Goal: Task Accomplishment & Management: Complete application form

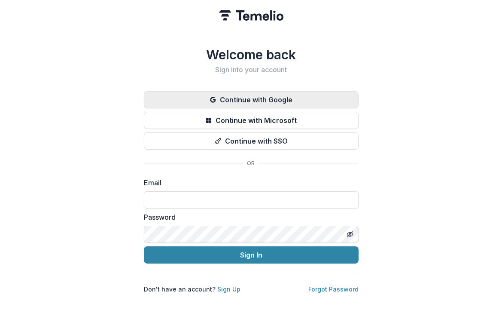
click at [265, 99] on button "Continue with Google" at bounding box center [251, 99] width 215 height 17
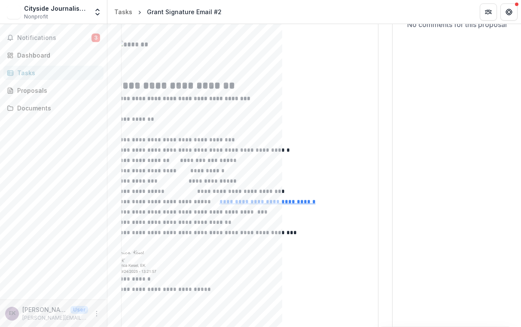
scroll to position [94, 0]
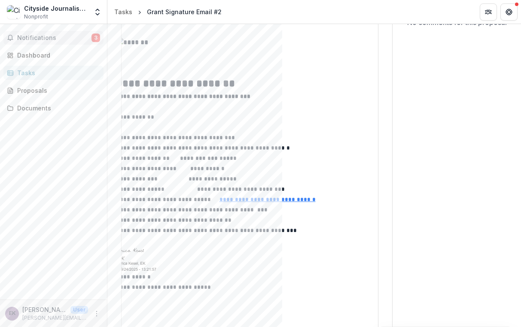
click at [78, 34] on button "Notifications 3" at bounding box center [53, 38] width 100 height 14
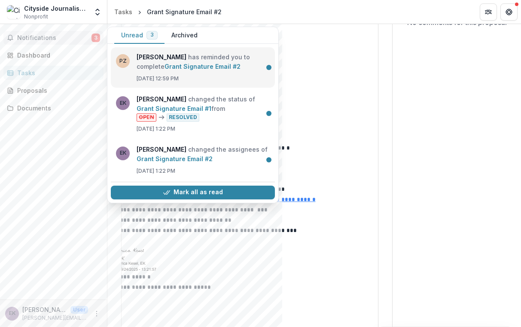
click at [209, 63] on link "Grant Signature Email #2" at bounding box center [203, 66] width 76 height 7
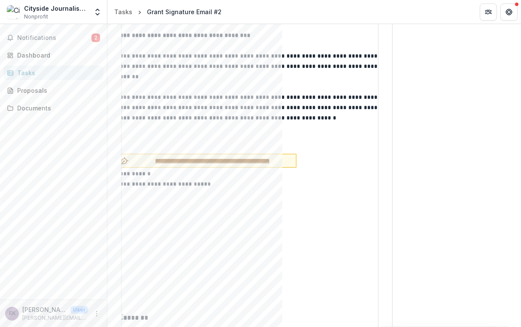
scroll to position [494, 0]
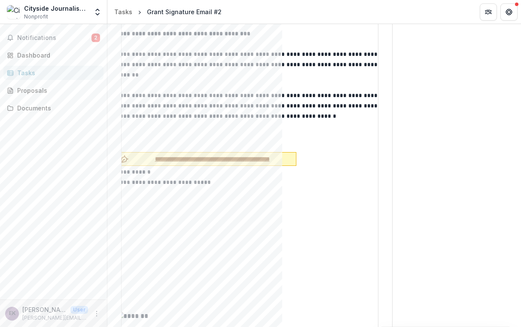
click at [202, 155] on span "**********" at bounding box center [212, 159] width 160 height 9
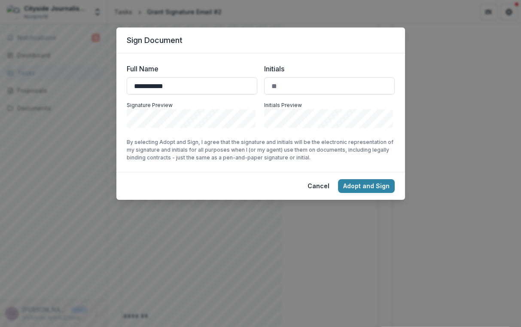
type input "**********"
type input "**"
click at [375, 180] on button "Adopt and Sign" at bounding box center [366, 186] width 57 height 14
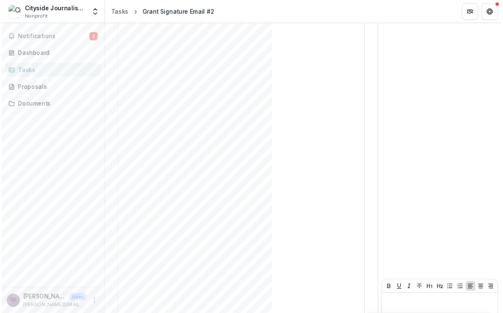
scroll to position [2057, 0]
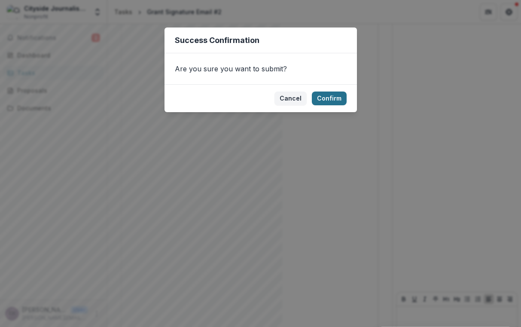
click at [334, 99] on button "Confirm" at bounding box center [329, 99] width 35 height 14
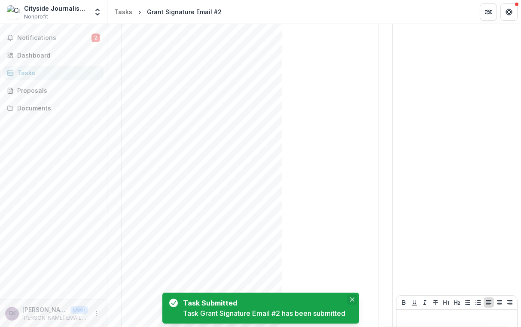
click at [357, 301] on button "Close" at bounding box center [352, 299] width 10 height 10
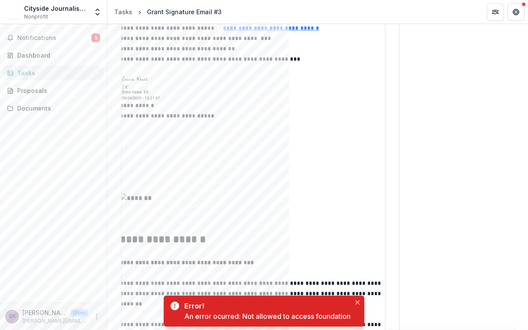
scroll to position [150, 0]
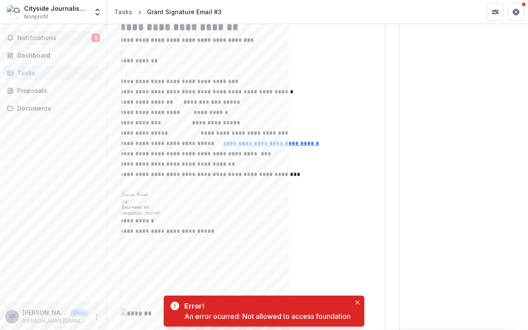
click at [90, 37] on span "Notifications" at bounding box center [54, 37] width 74 height 7
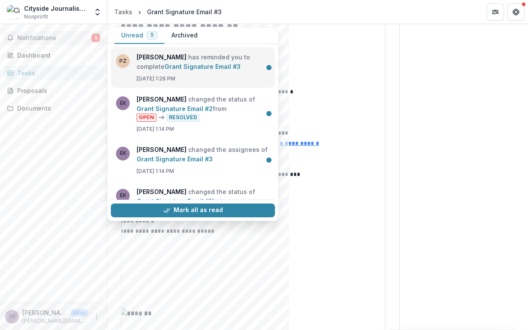
click at [183, 70] on link "Grant Signature Email #3" at bounding box center [203, 66] width 76 height 7
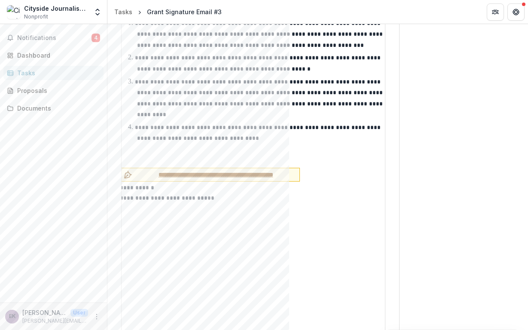
scroll to position [1134, 0]
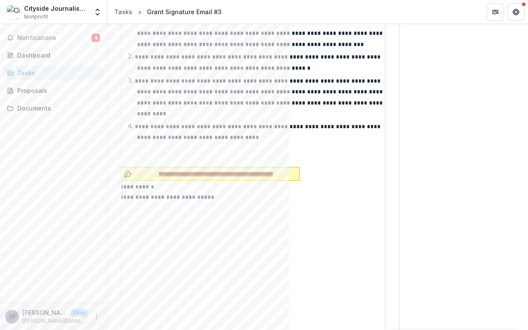
click at [194, 169] on span "**********" at bounding box center [216, 173] width 160 height 9
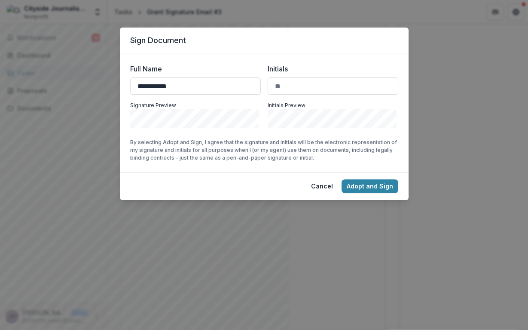
type input "**********"
type input "**"
click at [376, 187] on button "Adopt and Sign" at bounding box center [370, 186] width 57 height 14
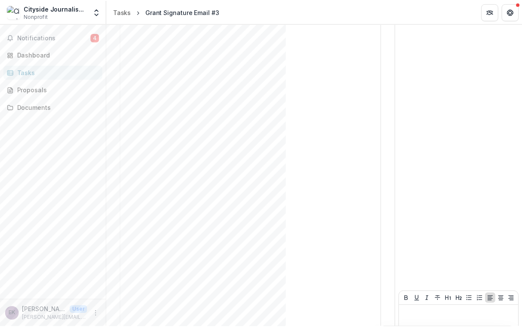
scroll to position [2066, 0]
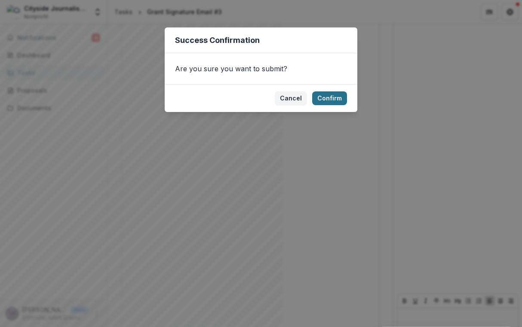
click at [342, 102] on button "Confirm" at bounding box center [329, 99] width 35 height 14
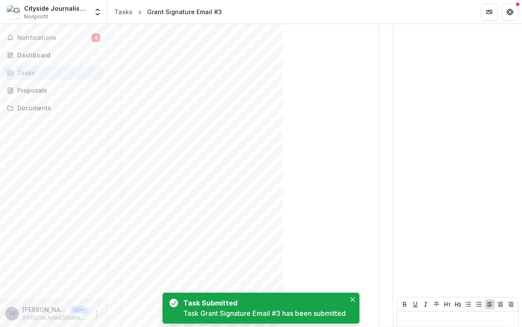
click at [356, 305] on div "Task Submitted Task Grant Signature Email #3 has been submitted" at bounding box center [260, 308] width 197 height 31
click at [353, 298] on icon "Close" at bounding box center [352, 300] width 4 height 4
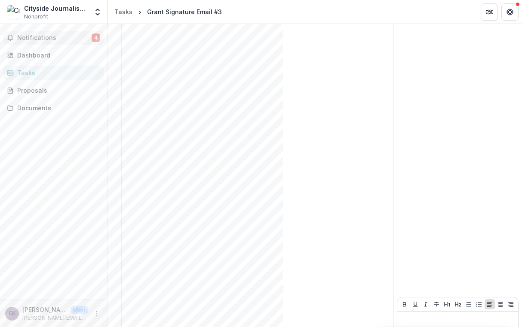
click at [64, 42] on button "Notifications 4" at bounding box center [53, 38] width 100 height 14
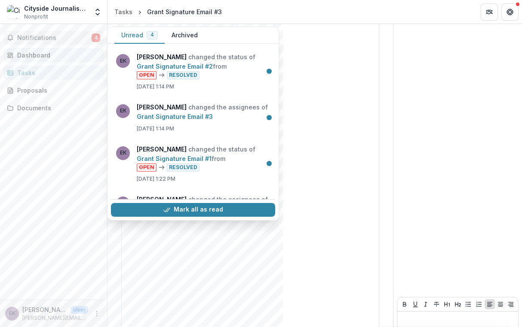
scroll to position [0, 0]
click at [76, 37] on span "Notifications" at bounding box center [54, 37] width 74 height 7
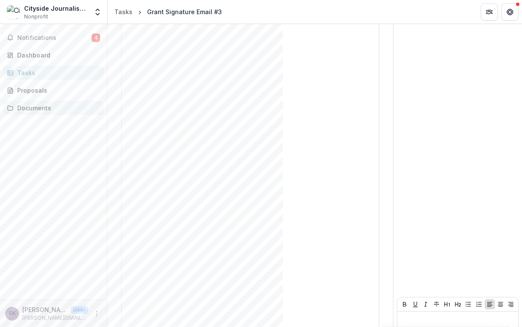
click at [39, 109] on div "Documents" at bounding box center [56, 108] width 79 height 9
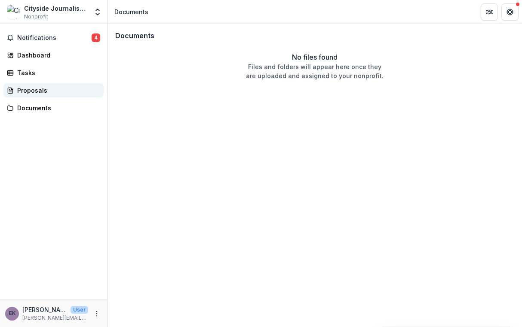
click at [38, 93] on div "Proposals" at bounding box center [56, 90] width 79 height 9
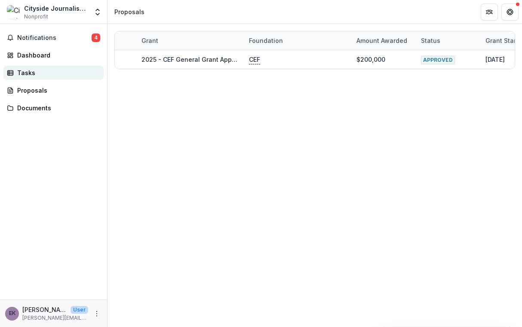
click at [33, 72] on div "Tasks" at bounding box center [56, 72] width 79 height 9
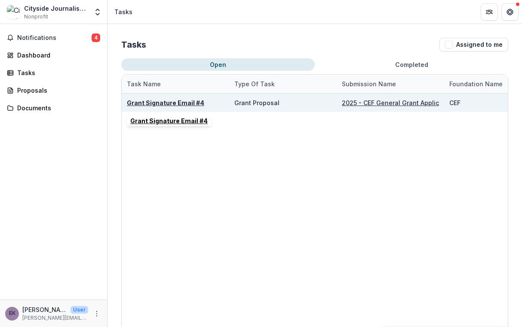
click at [161, 105] on u "Grant Signature Email #4" at bounding box center [165, 102] width 77 height 7
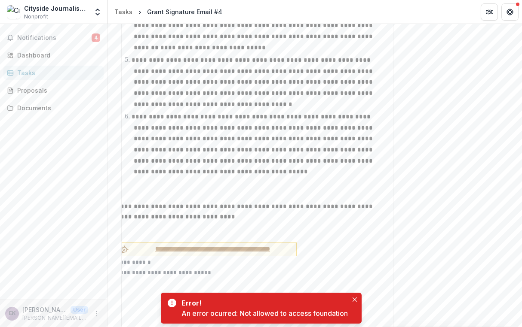
scroll to position [1696, 0]
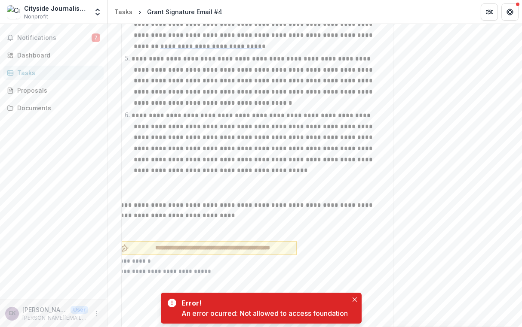
click at [189, 244] on span "**********" at bounding box center [212, 248] width 160 height 9
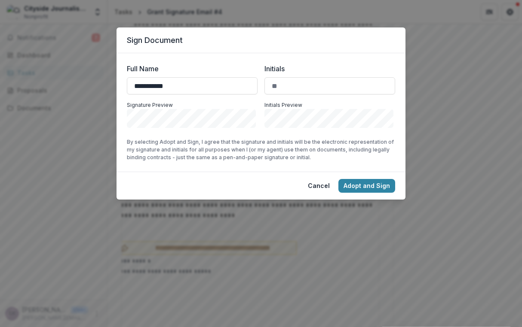
type input "**********"
type input "**"
click at [352, 183] on button "Adopt and Sign" at bounding box center [366, 186] width 57 height 14
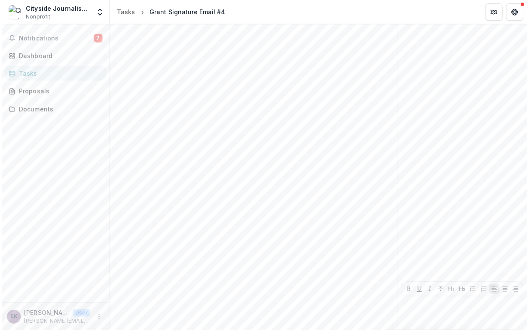
scroll to position [2081, 0]
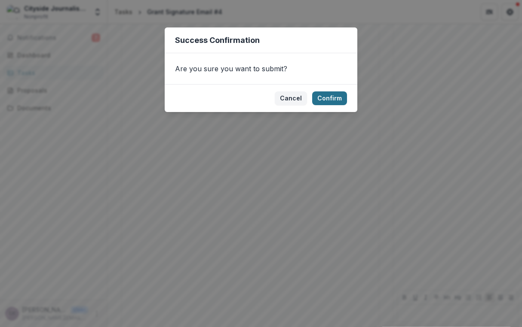
click at [336, 100] on button "Confirm" at bounding box center [329, 99] width 35 height 14
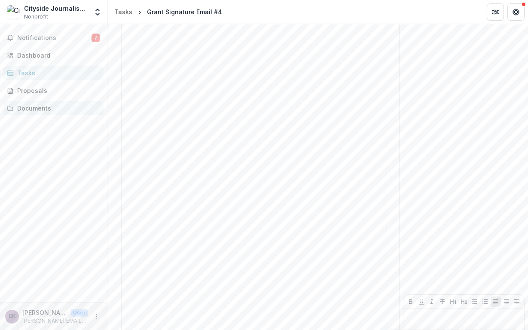
click at [34, 116] on div "Notifications 7 Dashboard Tasks Proposals Documents" at bounding box center [53, 163] width 107 height 278
click at [34, 104] on div "Documents" at bounding box center [56, 108] width 79 height 9
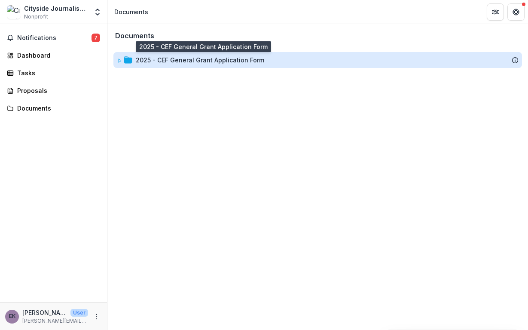
click at [232, 58] on div "2025 - CEF General Grant Application Form" at bounding box center [200, 59] width 128 height 9
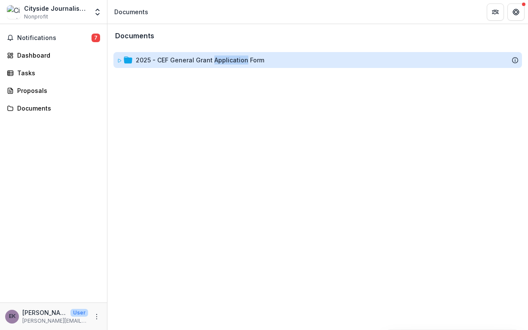
click at [232, 58] on div "2025 - CEF General Grant Application Form" at bounding box center [200, 59] width 128 height 9
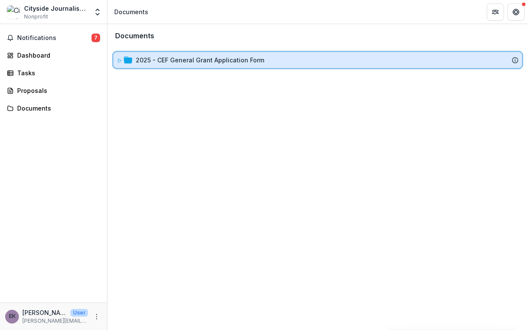
click at [520, 59] on div "2025 - CEF General Grant Application Form" at bounding box center [317, 60] width 409 height 16
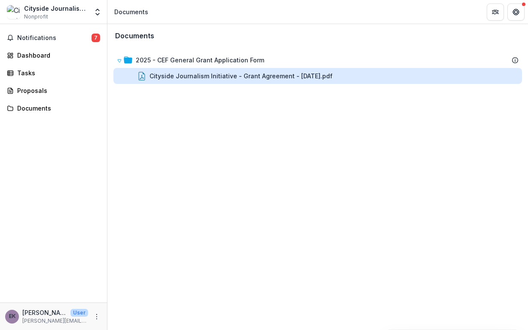
click at [306, 75] on div "Cityside Journalism Initiative - Grant Agreement - 2025-09-25.pdf" at bounding box center [241, 75] width 183 height 9
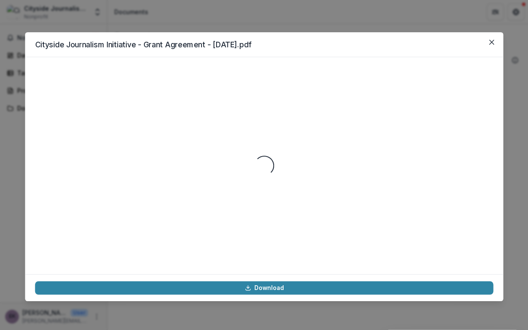
click at [306, 75] on div "Loading..." at bounding box center [264, 165] width 458 height 197
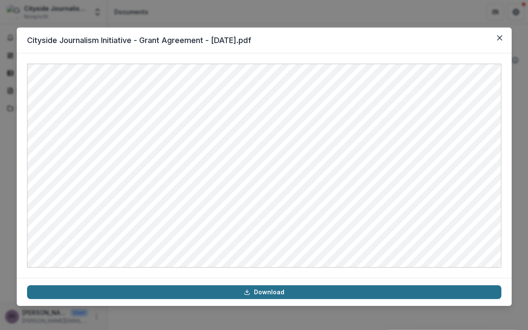
click at [220, 288] on link "Download" at bounding box center [264, 292] width 474 height 14
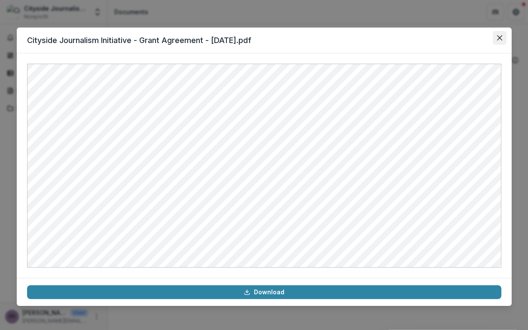
click at [498, 39] on icon "Close" at bounding box center [499, 37] width 5 height 5
